Goal: Use online tool/utility: Utilize a website feature to perform a specific function

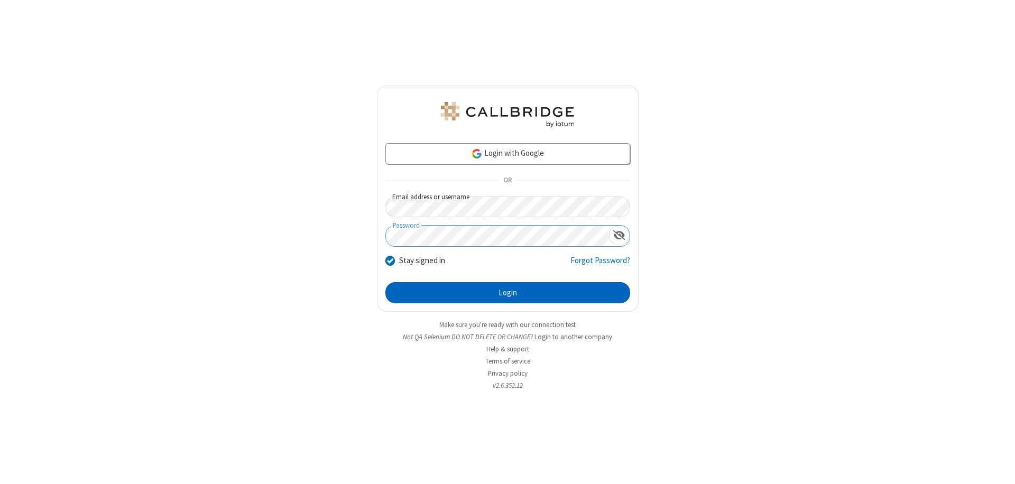
click at [508, 293] on button "Login" at bounding box center [507, 292] width 245 height 21
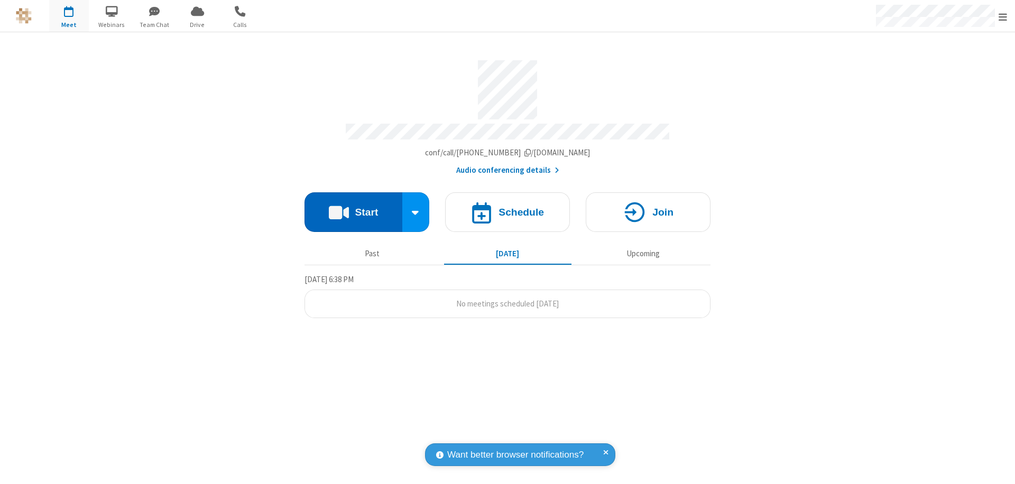
click at [353, 207] on button "Start" at bounding box center [354, 212] width 98 height 40
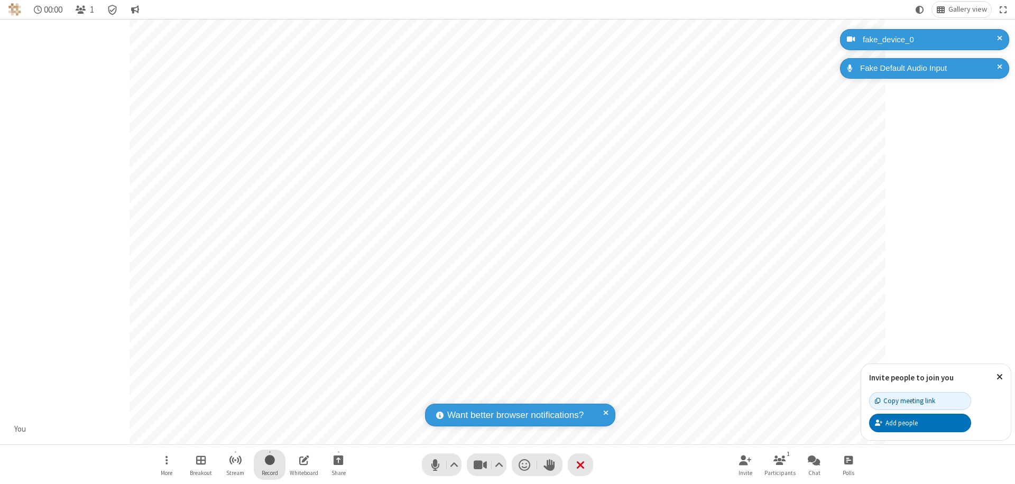
click at [270, 465] on span "Start recording" at bounding box center [270, 460] width 10 height 13
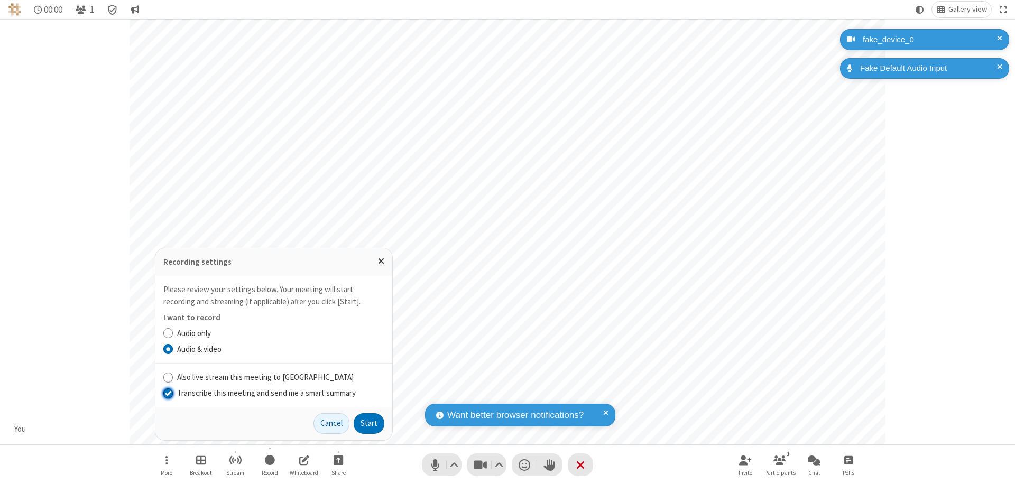
click at [168, 393] on input "Transcribe this meeting and send me a smart summary" at bounding box center [168, 393] width 10 height 11
click at [280, 349] on label "Audio & video" at bounding box center [280, 350] width 207 height 12
click at [173, 349] on input "Audio & video" at bounding box center [168, 349] width 10 height 11
click at [369, 423] on button "Start" at bounding box center [369, 423] width 31 height 21
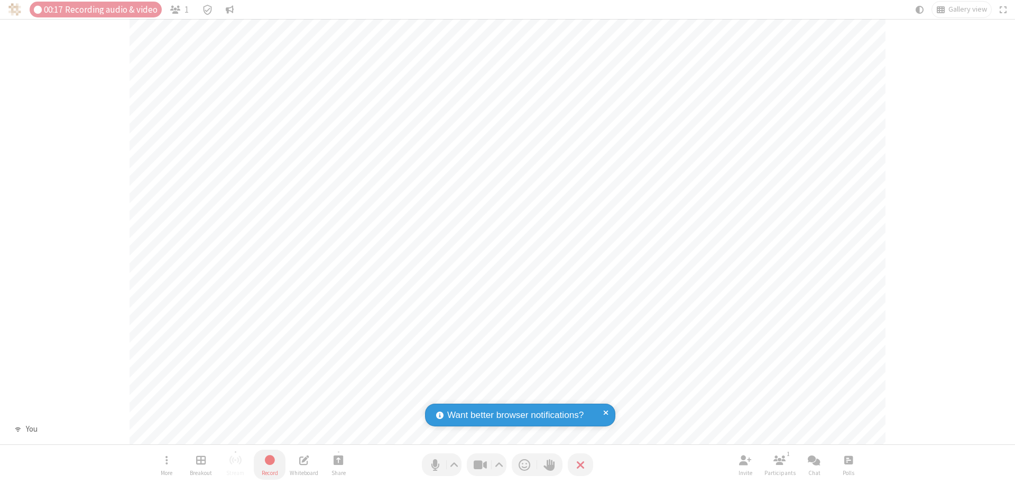
click at [270, 465] on span "Stop recording" at bounding box center [269, 460] width 12 height 13
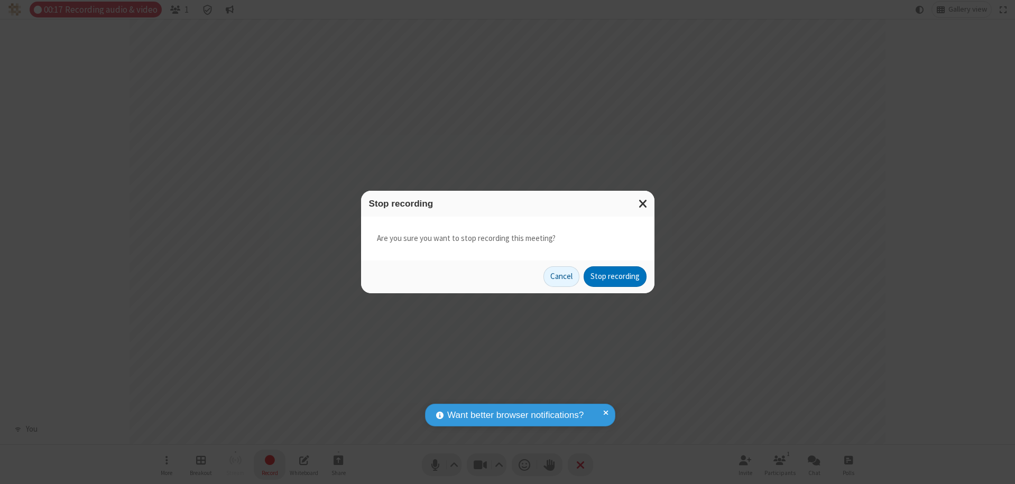
click at [615, 276] on button "Stop recording" at bounding box center [615, 276] width 63 height 21
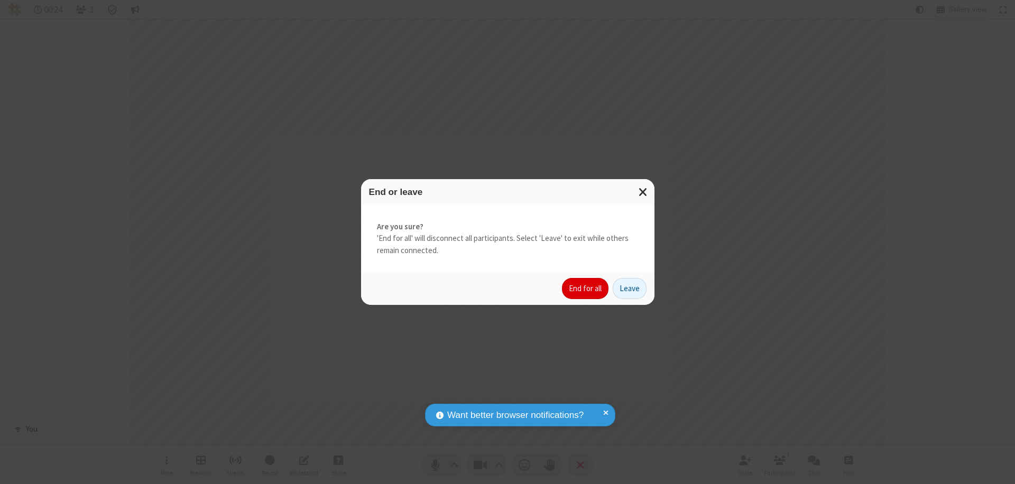
click at [586, 289] on button "End for all" at bounding box center [585, 288] width 47 height 21
